Goal: Task Accomplishment & Management: Manage account settings

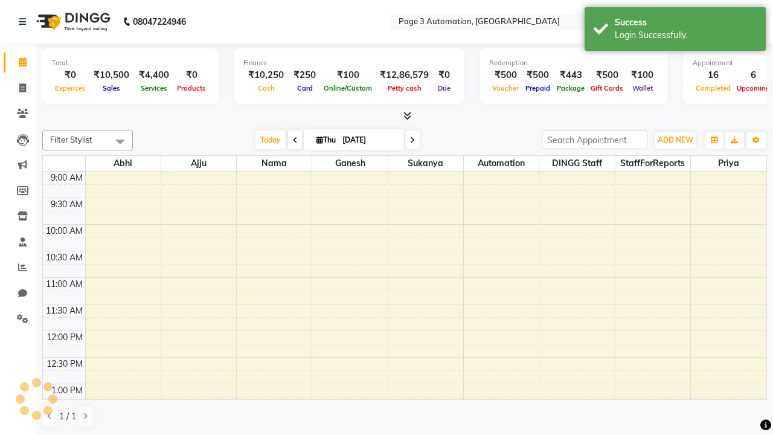
select select "en"
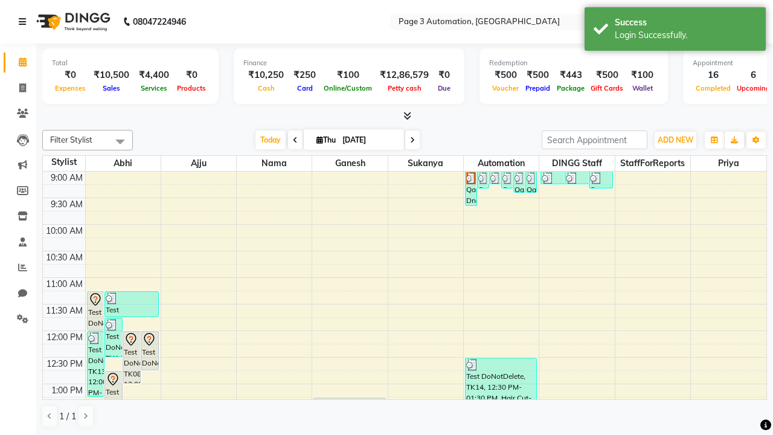
click at [25, 22] on icon at bounding box center [22, 22] width 7 height 8
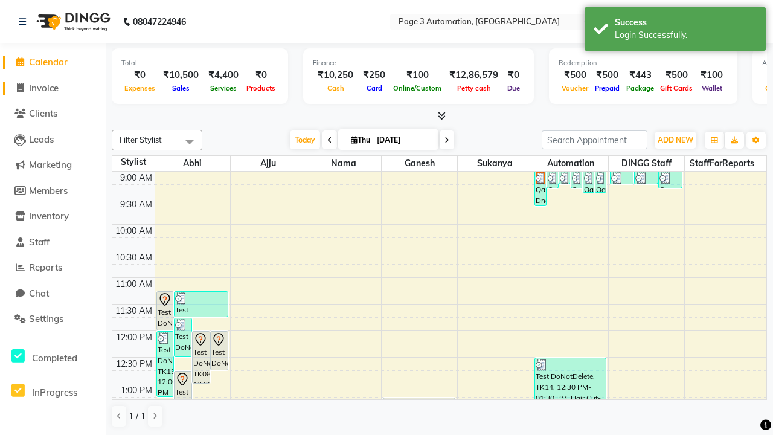
click at [53, 88] on span "Invoice" at bounding box center [44, 87] width 30 height 11
select select "service"
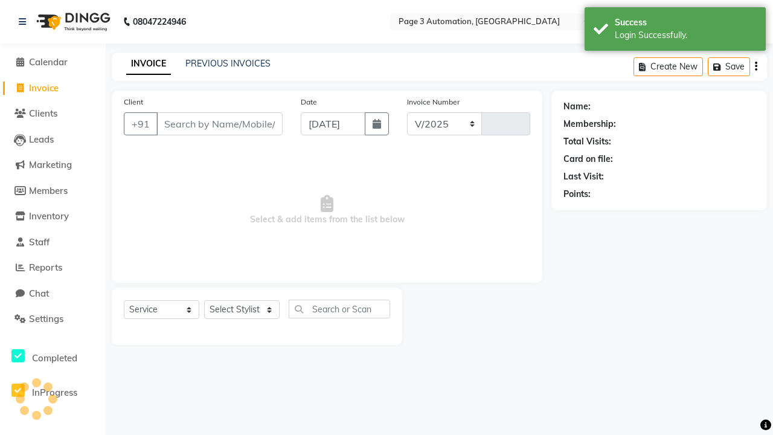
select select "2774"
type input "8836"
click at [25, 22] on icon at bounding box center [22, 22] width 7 height 8
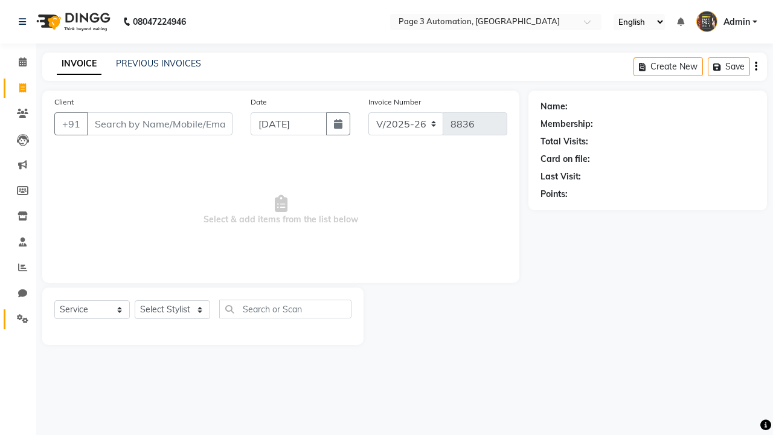
click at [18, 319] on icon at bounding box center [22, 318] width 11 height 9
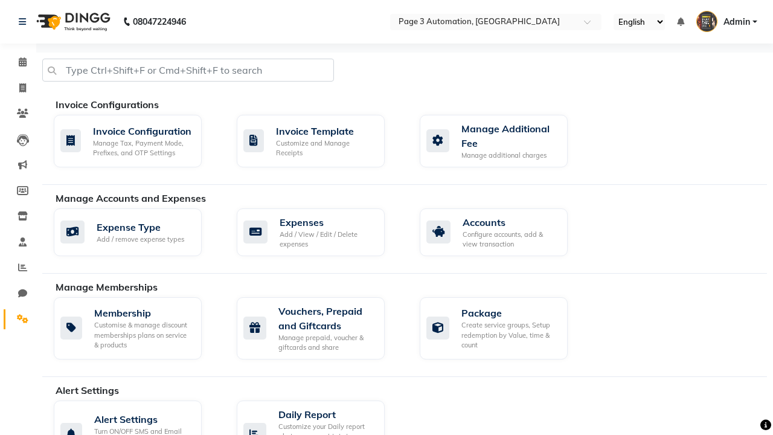
select select "2: 15"
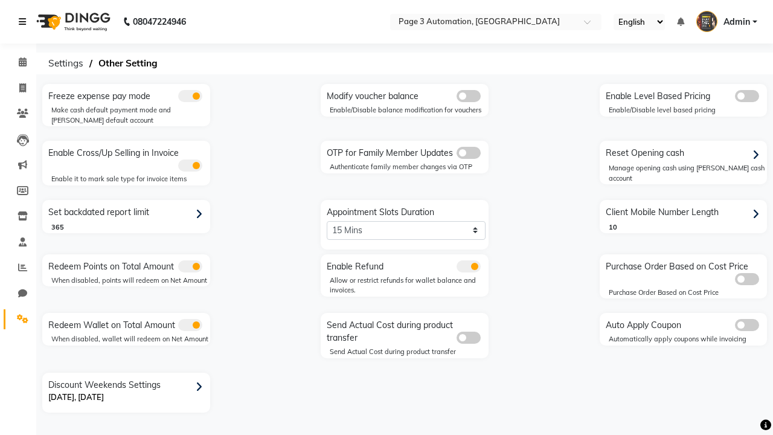
click at [25, 22] on icon at bounding box center [22, 22] width 7 height 8
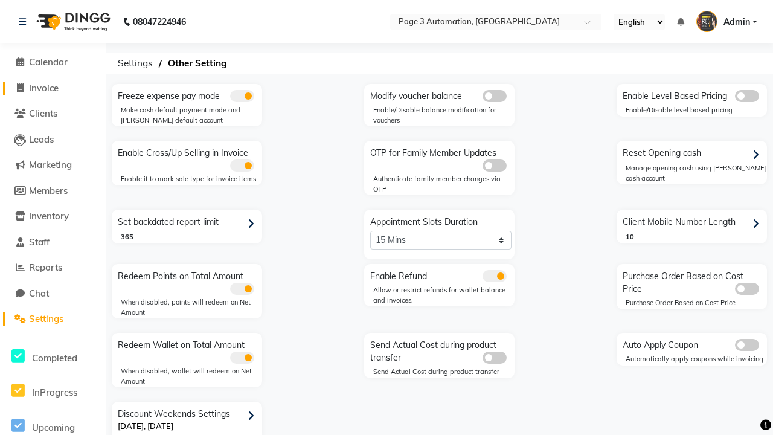
click at [53, 88] on span "Invoice" at bounding box center [44, 87] width 30 height 11
select select "2774"
select select "service"
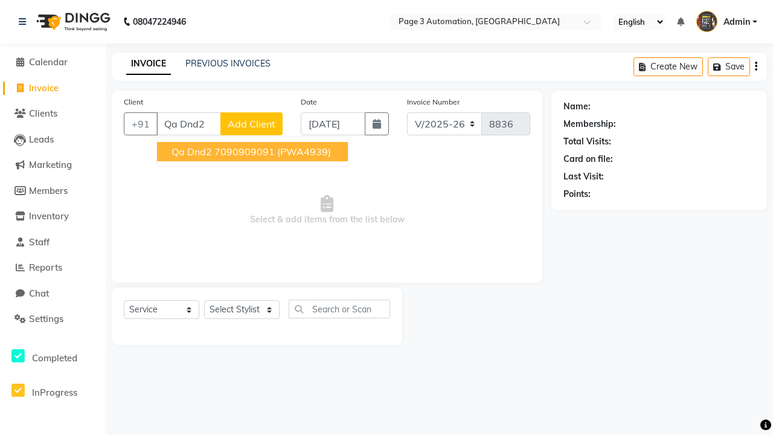
click at [254, 152] on ngb-highlight "7090909091" at bounding box center [244, 152] width 60 height 12
type input "7090909091"
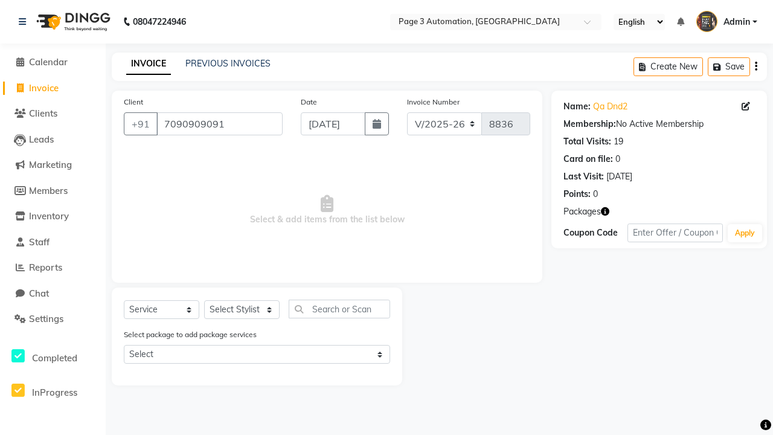
select select "71572"
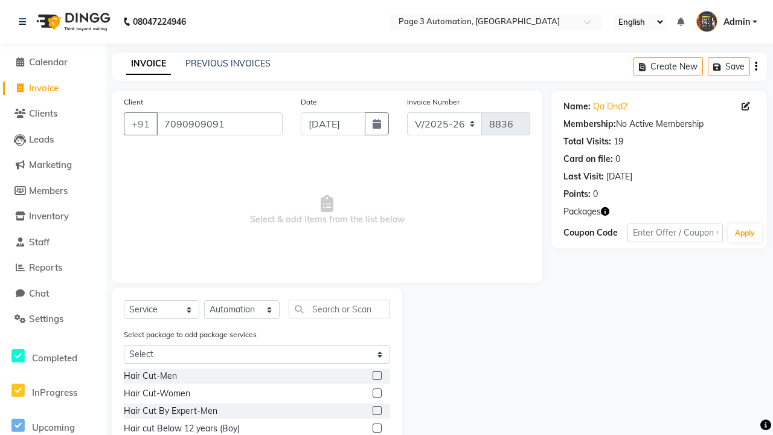
click at [376, 376] on label at bounding box center [377, 375] width 9 height 9
click at [376, 376] on input "checkbox" at bounding box center [377, 376] width 8 height 8
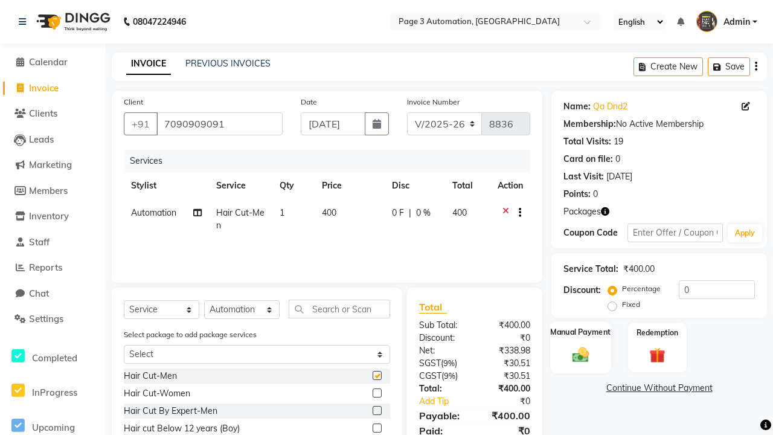
click at [580, 332] on label "Manual Payment" at bounding box center [581, 331] width 60 height 11
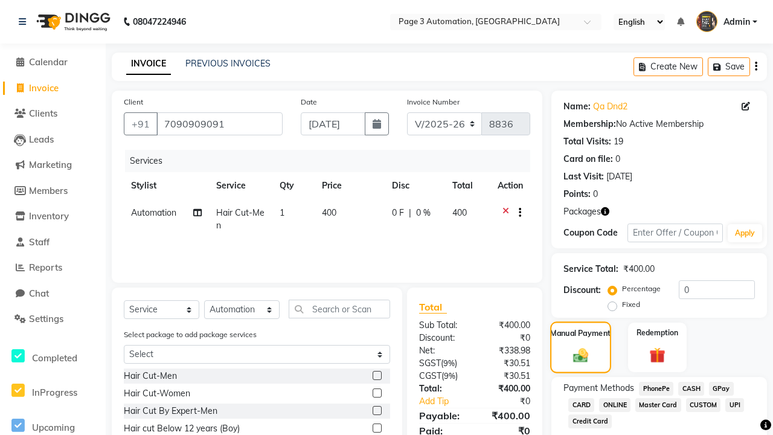
checkbox input "false"
click at [691, 388] on span "CASH" at bounding box center [691, 389] width 26 height 14
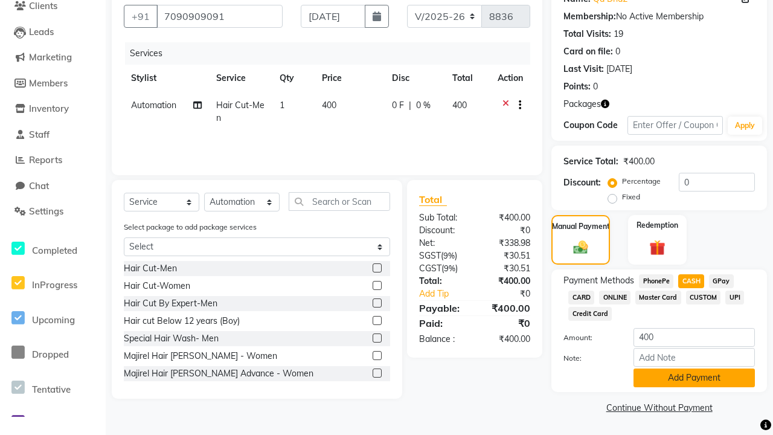
click at [694, 377] on button "Add Payment" at bounding box center [693, 377] width 121 height 19
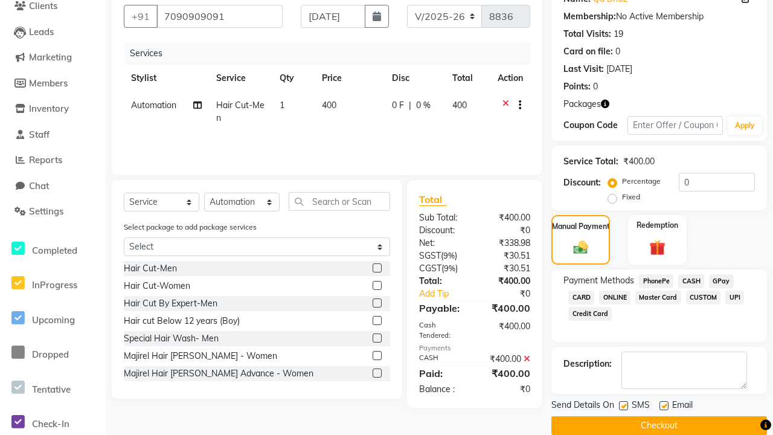
click at [623, 405] on label at bounding box center [623, 405] width 9 height 9
click at [623, 405] on input "checkbox" at bounding box center [623, 406] width 8 height 8
checkbox input "false"
click at [664, 405] on label at bounding box center [663, 405] width 9 height 9
click at [664, 405] on input "checkbox" at bounding box center [663, 406] width 8 height 8
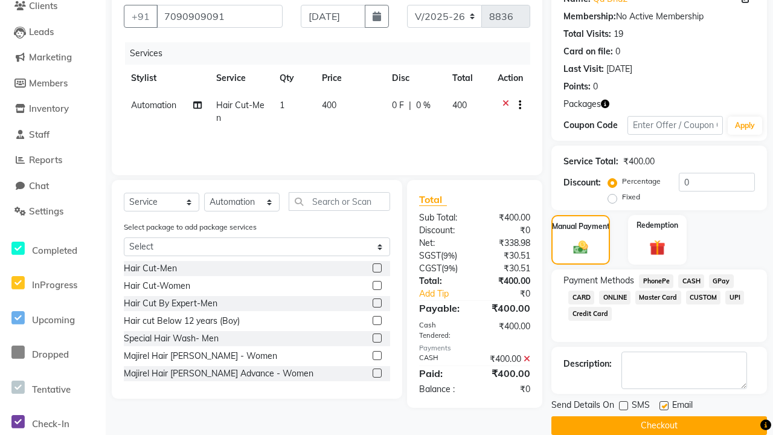
checkbox input "false"
click at [659, 425] on button "Checkout" at bounding box center [659, 425] width 216 height 19
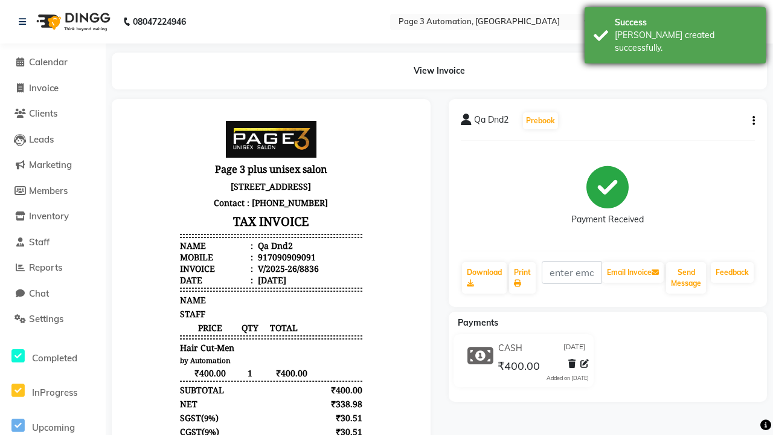
click at [675, 31] on div "[PERSON_NAME] created successfully." at bounding box center [686, 41] width 142 height 25
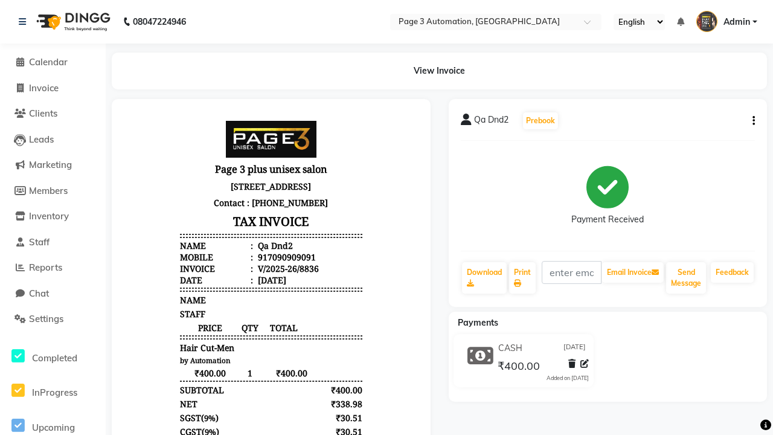
click at [751, 121] on button "button" at bounding box center [750, 121] width 7 height 13
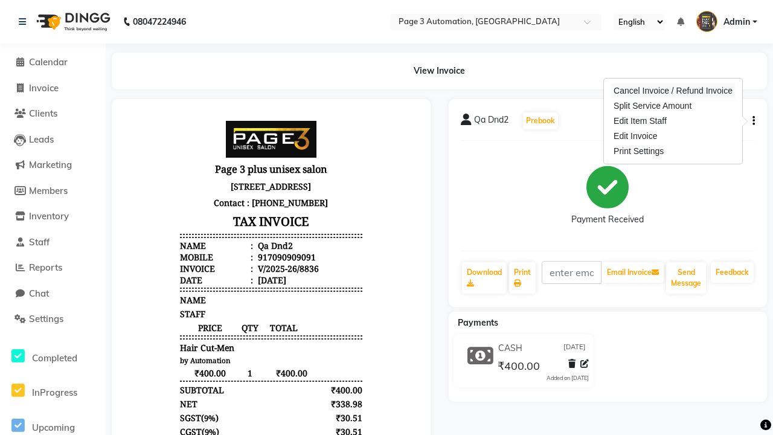
click at [673, 91] on div "Cancel Invoice / Refund Invoice" at bounding box center [673, 90] width 124 height 15
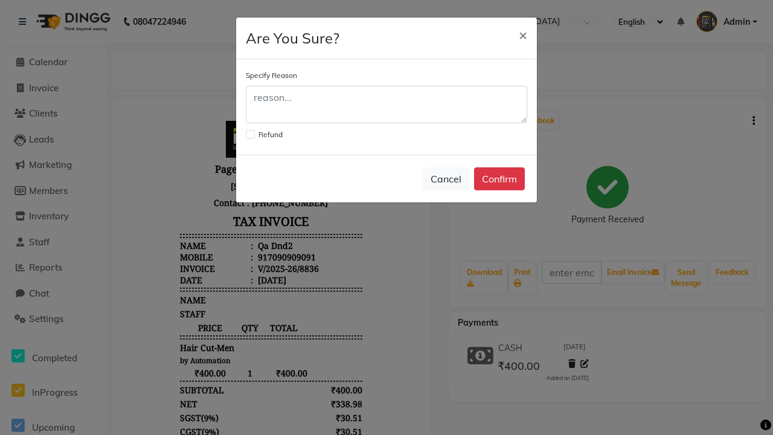
click at [250, 134] on label at bounding box center [250, 134] width 9 height 9
click at [250, 134] on input "checkbox" at bounding box center [250, 133] width 8 height 8
checkbox input "true"
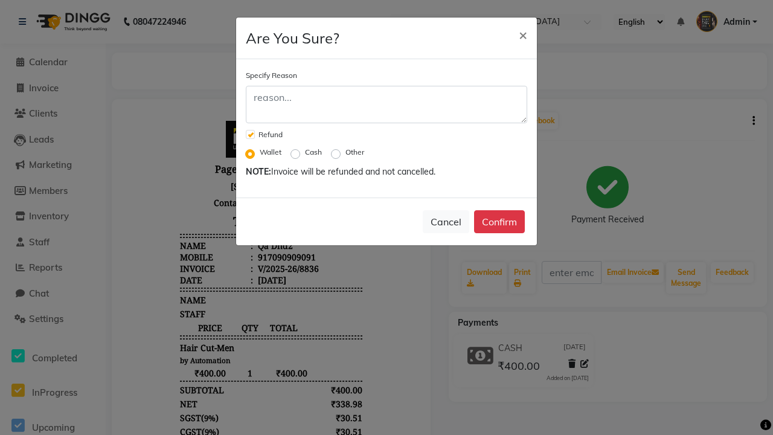
click at [313, 152] on label "Cash" at bounding box center [313, 152] width 17 height 11
click at [302, 152] on input "Cash" at bounding box center [297, 152] width 8 height 8
radio input "true"
click at [499, 222] on button "Confirm" at bounding box center [499, 221] width 51 height 23
